Goal: Transaction & Acquisition: Purchase product/service

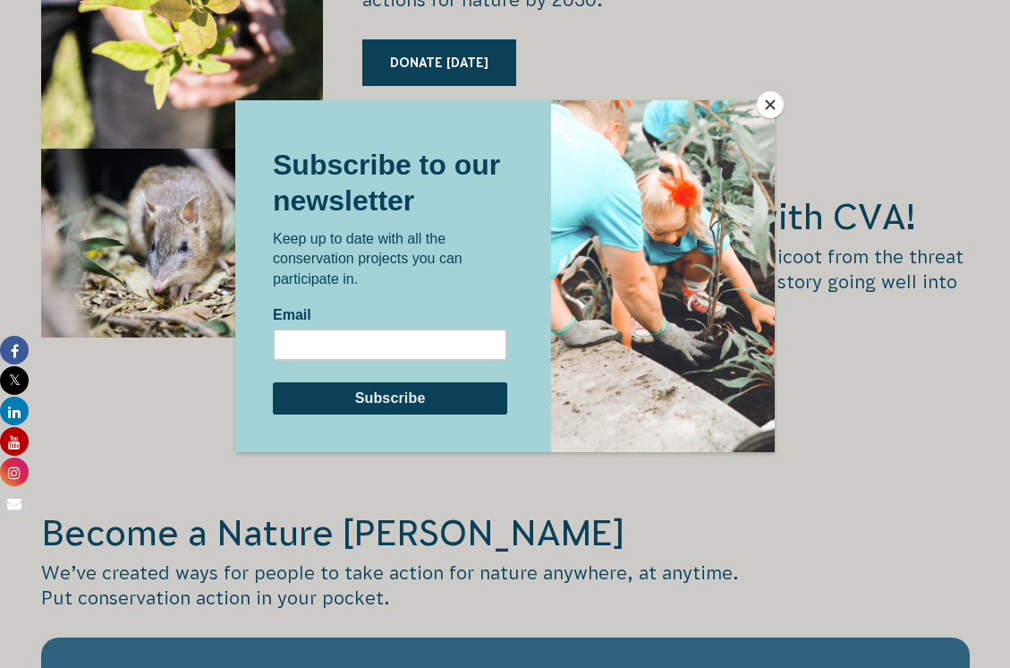
scroll to position [3132, 0]
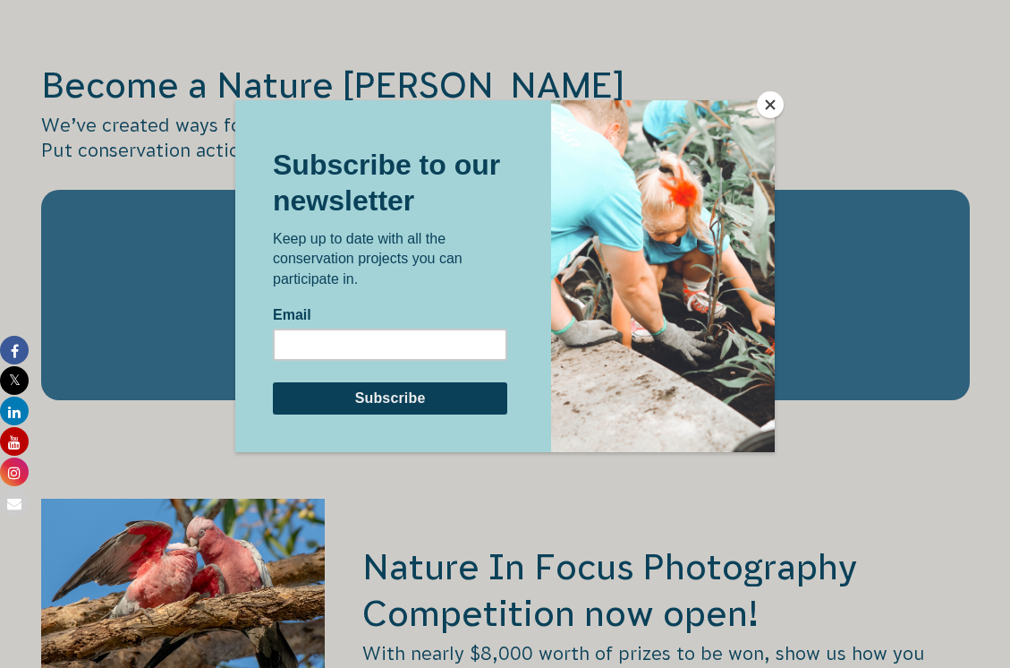
click at [763, 110] on button "Close" at bounding box center [770, 104] width 27 height 27
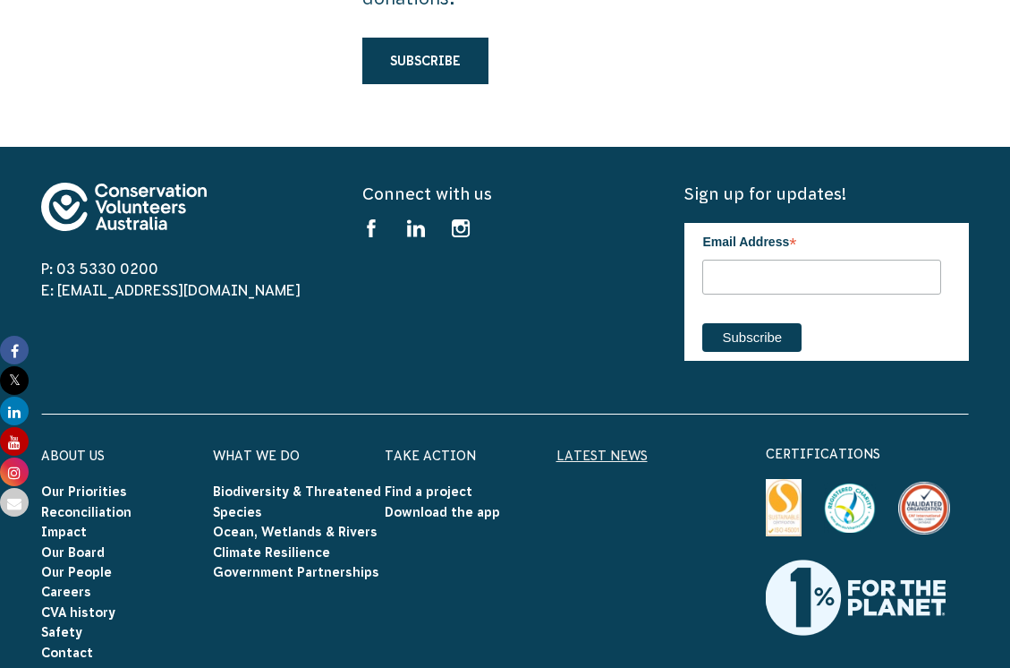
scroll to position [5638, 0]
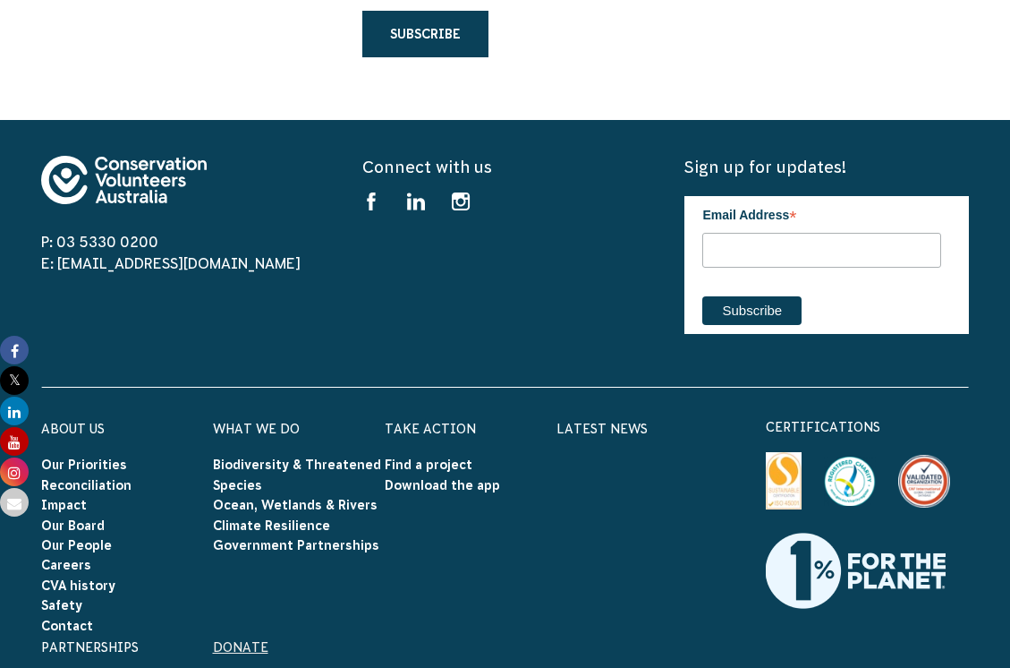
click at [238, 640] on link "Donate" at bounding box center [240, 647] width 55 height 14
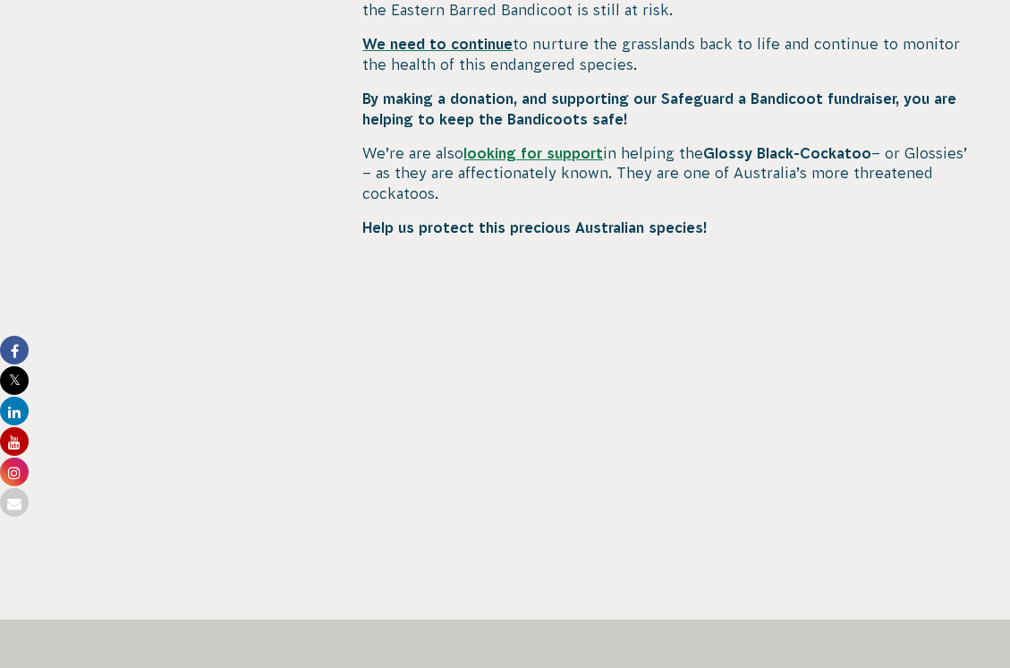
scroll to position [1074, 0]
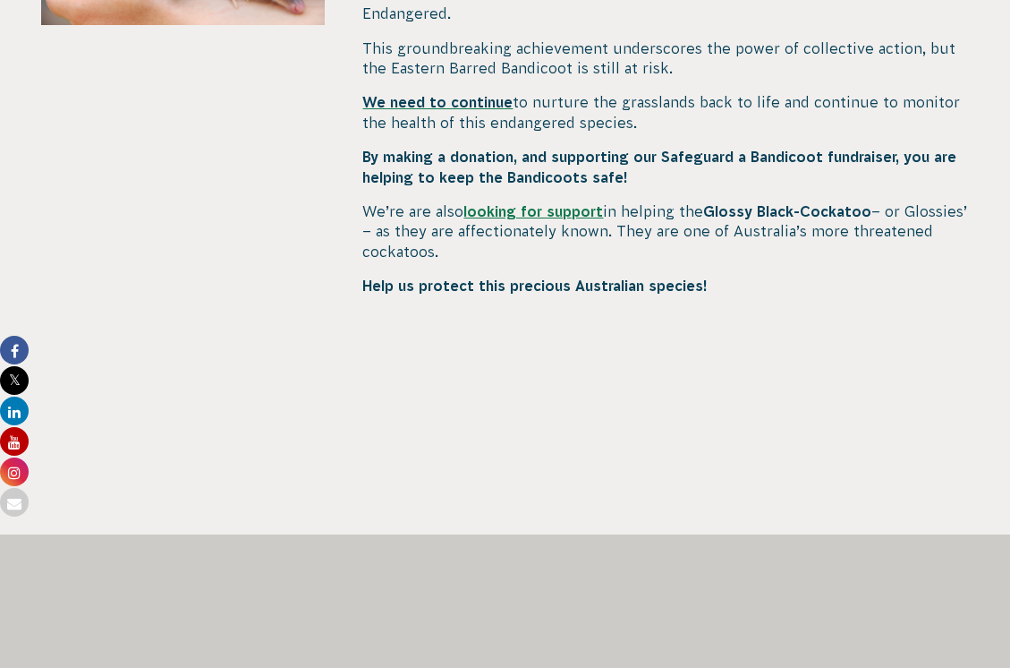
scroll to position [1163, 0]
